Goal: Complete application form

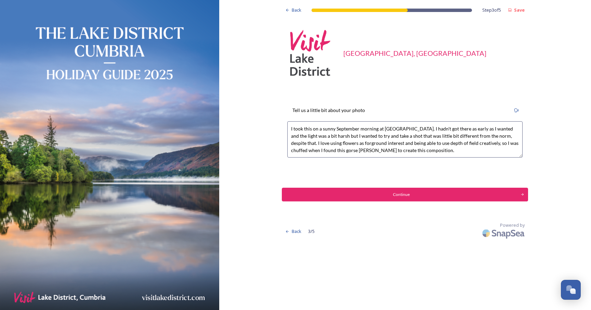
click at [342, 145] on textarea "I took this on a sunny September morning at Buttermere. I hadn't got there as e…" at bounding box center [404, 139] width 235 height 36
click at [401, 149] on textarea "I took this on a sunny September morning at Buttermere. I hadn't got there as e…" at bounding box center [404, 139] width 235 height 36
type textarea "I took this on a sunny September morning at Buttermere. I hadn't got there as e…"
click at [400, 195] on div "Continue" at bounding box center [402, 194] width 234 height 6
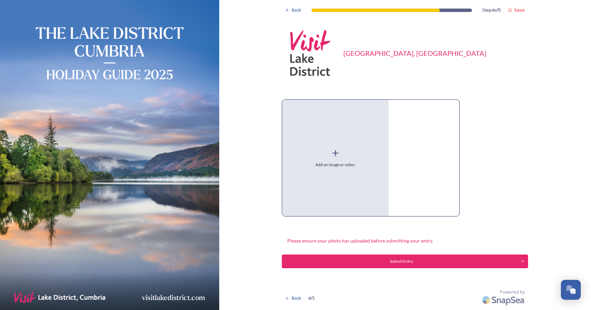
click at [311, 146] on div "Add an image or video." at bounding box center [335, 158] width 106 height 116
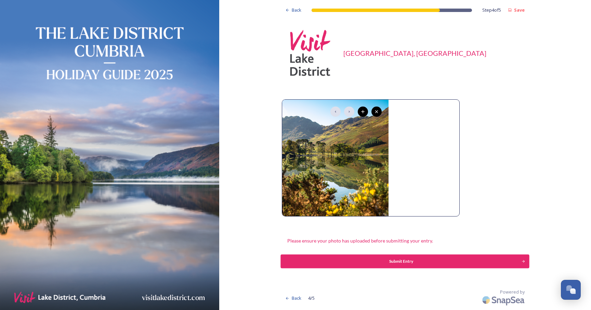
click at [404, 262] on div "Submit Entry" at bounding box center [402, 261] width 234 height 6
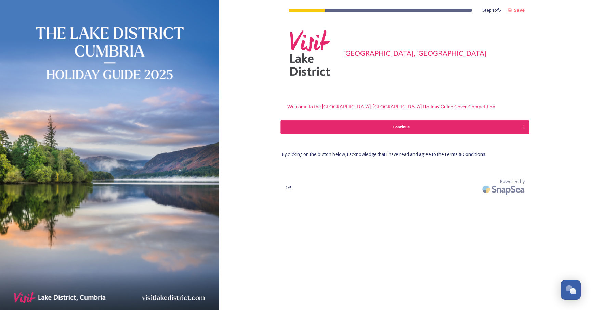
click at [309, 129] on div "Continue" at bounding box center [402, 127] width 234 height 6
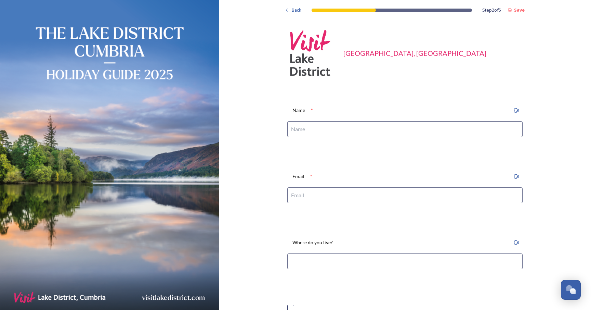
click at [314, 130] on input at bounding box center [404, 129] width 235 height 16
type input "[PERSON_NAME]"
type input "[EMAIL_ADDRESS][DOMAIN_NAME]"
type input "[PERSON_NAME]"
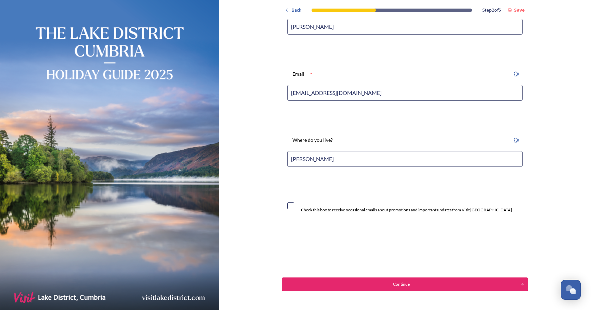
scroll to position [108, 0]
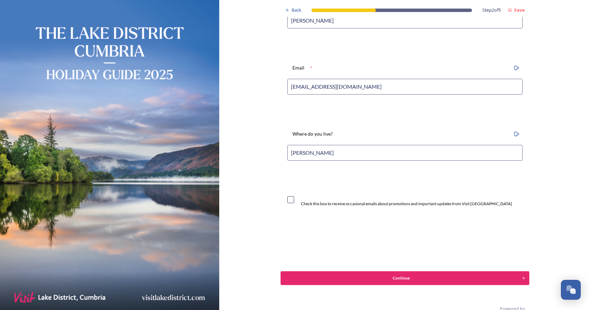
click at [352, 276] on div "Continue" at bounding box center [402, 278] width 234 height 6
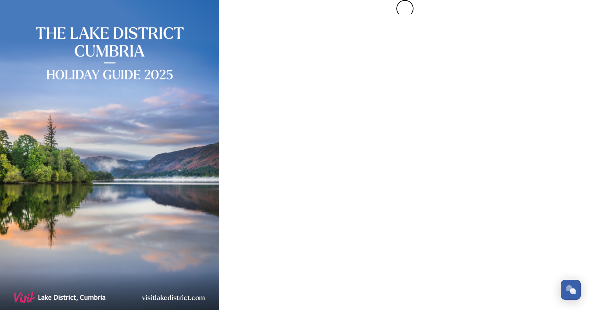
scroll to position [0, 0]
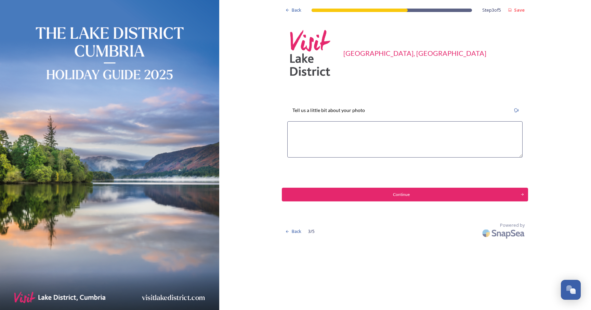
click at [299, 124] on textarea at bounding box center [404, 139] width 235 height 36
